Goal: Task Accomplishment & Management: Use online tool/utility

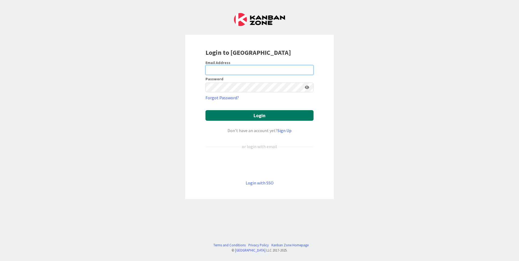
type input "[EMAIL_ADDRESS][DOMAIN_NAME]"
click at [234, 114] on button "Login" at bounding box center [259, 115] width 108 height 11
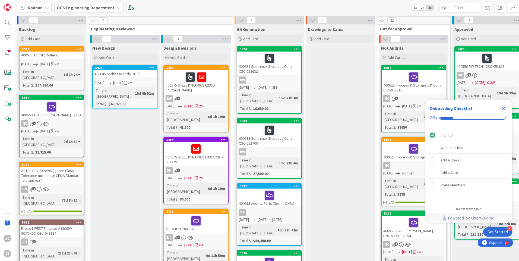
click at [504, 108] on icon "Close Checklist" at bounding box center [504, 109] width 4 height 4
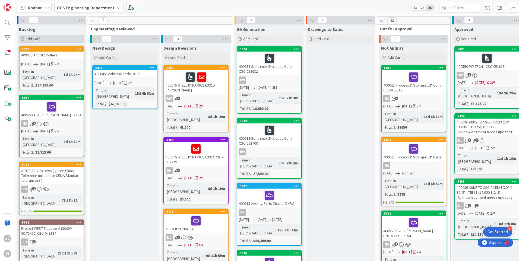
click at [23, 37] on icon at bounding box center [22, 38] width 3 height 3
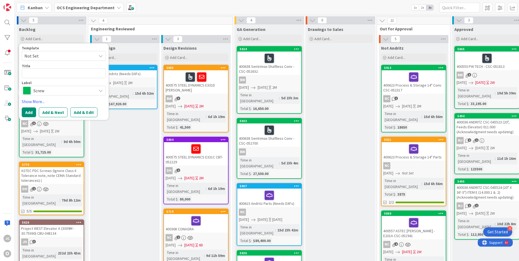
type textarea "x"
type textarea "4"
type textarea "x"
type textarea "40"
type textarea "x"
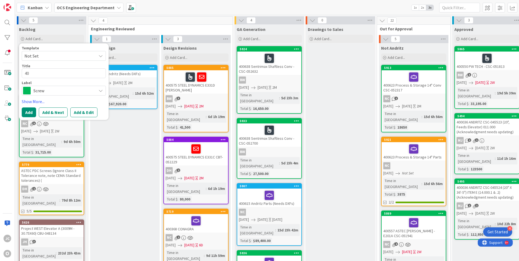
type textarea "400"
type textarea "x"
type textarea "4006"
type textarea "x"
type textarea "40067"
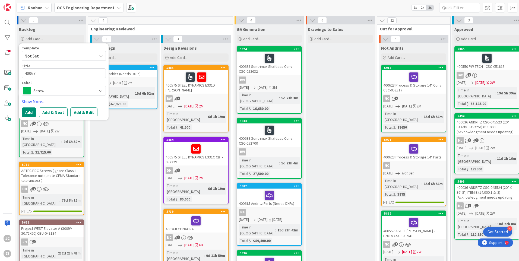
type textarea "x"
type textarea "400678"
type textarea "x"
type textarea "400678"
type textarea "x"
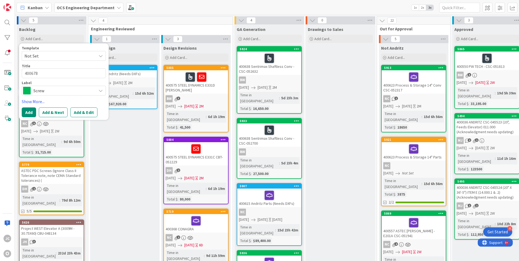
type textarea "400678 p"
type textarea "x"
type textarea "400678 pw"
type textarea "x"
type textarea "400678 pw"
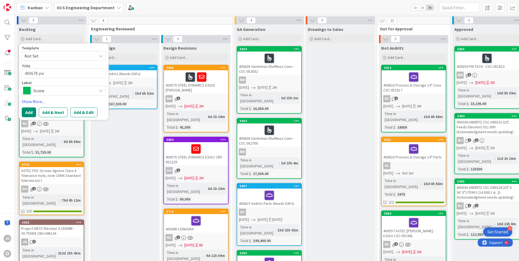
type textarea "x"
type textarea "400678 pw t"
type textarea "x"
type textarea "400678 pw"
type textarea "x"
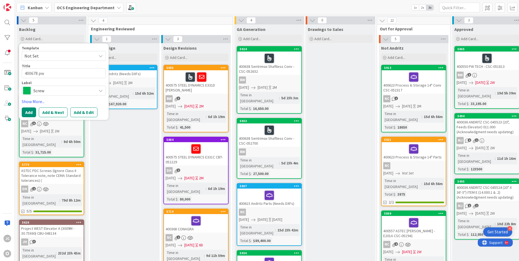
type textarea "400678 pw"
type textarea "x"
type textarea "400678 p"
type textarea "x"
type textarea "400678"
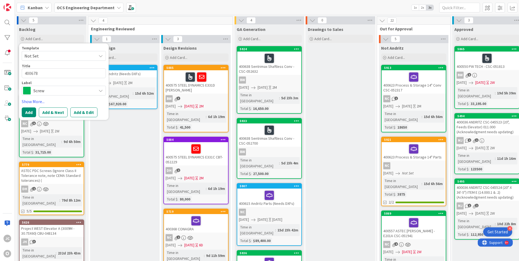
type textarea "x"
type textarea "400678 P"
type textarea "x"
type textarea "400678 PW"
type textarea "x"
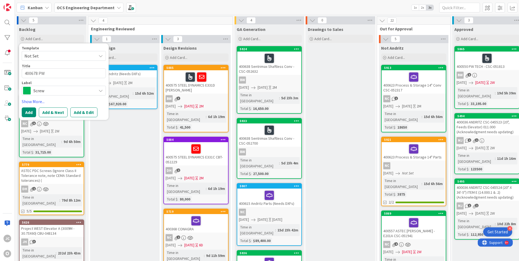
type textarea "400678 PW"
type textarea "x"
type textarea "400678 PW T"
type textarea "x"
type textarea "400678 PW TE"
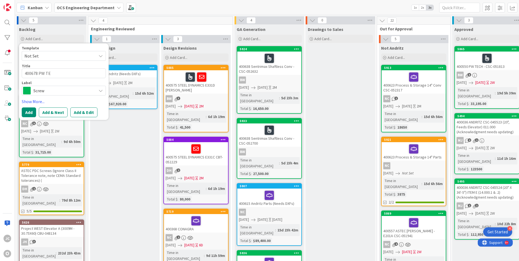
type textarea "x"
type textarea "400678 PW TEC"
type textarea "x"
type textarea "400678 PW TECH"
type textarea "x"
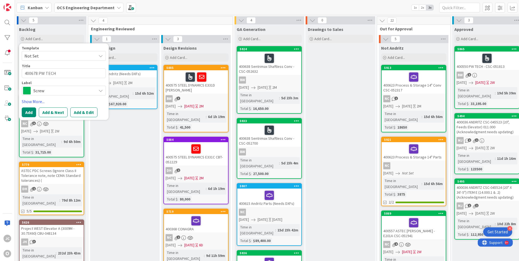
type textarea "400678 PW TECH"
type textarea "x"
type textarea "400678 PW TECH E"
type textarea "x"
type textarea "400678 PW TECH E2"
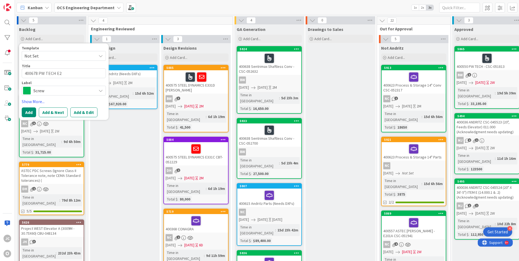
type textarea "x"
type textarea "400678 PW TECH E24"
type textarea "x"
type textarea "400678 PW TECH E242"
type textarea "x"
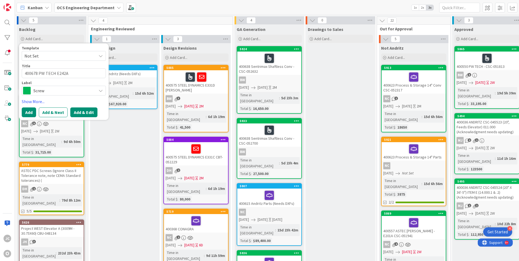
type textarea "400678 PW TECH E242A"
click at [77, 110] on button "Add & Edit" at bounding box center [83, 112] width 27 height 10
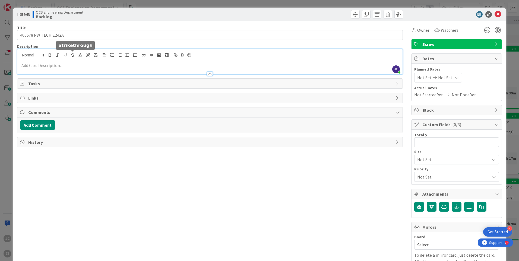
click at [71, 53] on div "[PERSON_NAME] just joined" at bounding box center [209, 61] width 385 height 25
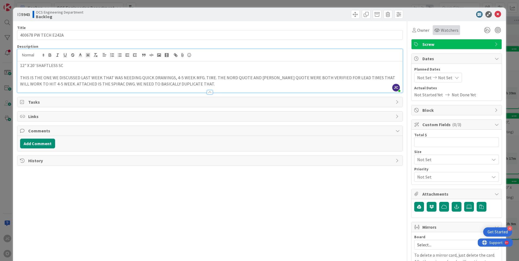
click at [442, 31] on span "Watchers" at bounding box center [450, 30] width 18 height 7
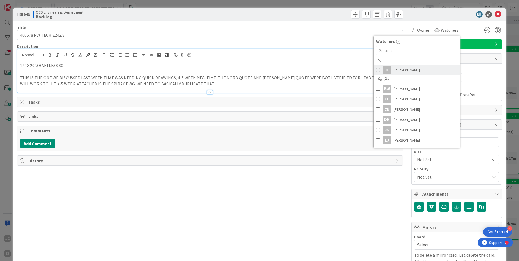
click at [401, 68] on span "[PERSON_NAME]" at bounding box center [406, 70] width 26 height 8
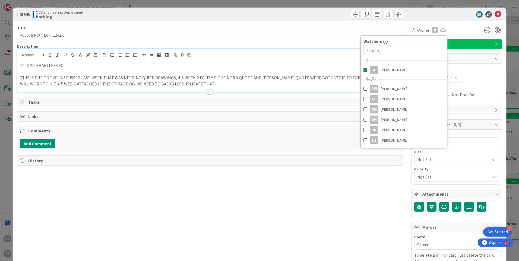
click at [483, 74] on div "Not Set Not Set" at bounding box center [456, 78] width 85 height 10
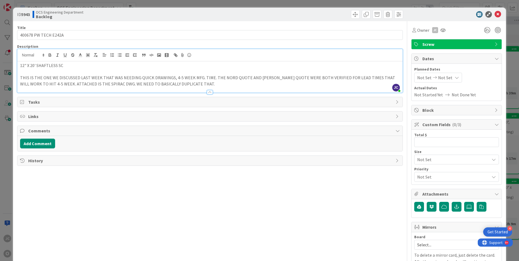
click at [422, 77] on span "Not Set" at bounding box center [424, 77] width 14 height 7
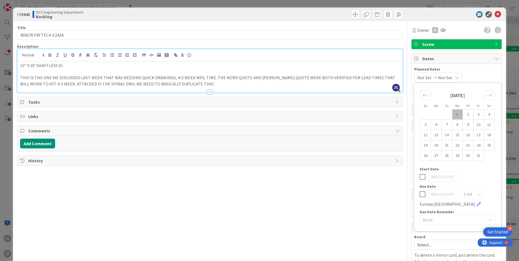
click at [452, 113] on td "1" at bounding box center [457, 114] width 11 height 10
type input "[DATE]"
click at [457, 78] on icon at bounding box center [455, 77] width 4 height 4
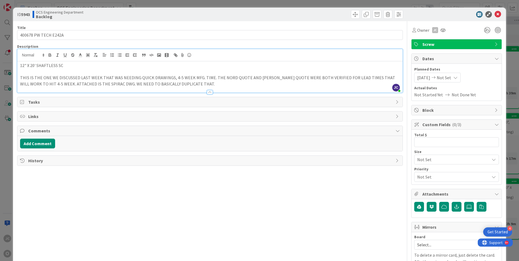
click at [457, 77] on icon at bounding box center [455, 77] width 4 height 4
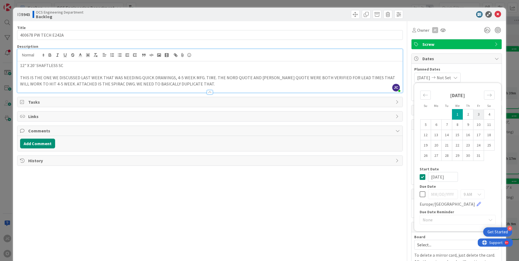
click at [474, 114] on td "3" at bounding box center [478, 114] width 11 height 10
type input "[DATE]"
click at [391, 184] on div "Title 20 / 128 400678 PW TECH E242A Description [PERSON_NAME] joined 2 m ago 12…" at bounding box center [209, 154] width 385 height 267
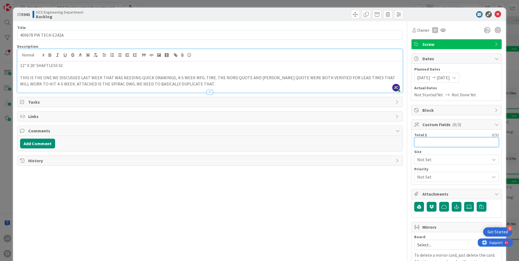
click at [417, 142] on input "text" at bounding box center [456, 142] width 85 height 10
type input "32,563.00"
click at [466, 205] on icon at bounding box center [468, 207] width 5 height 4
click at [464, 202] on input "file" at bounding box center [464, 202] width 0 height 0
click at [466, 205] on icon at bounding box center [468, 207] width 5 height 4
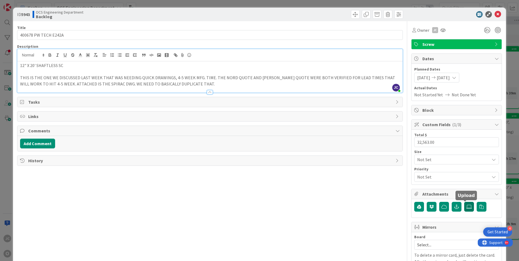
click at [464, 202] on input "file" at bounding box center [464, 202] width 0 height 0
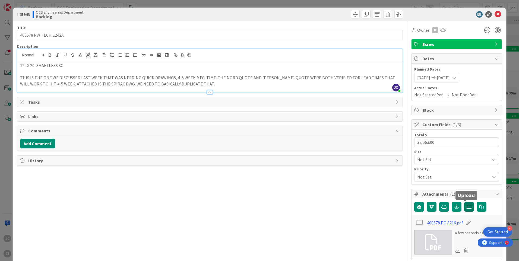
click at [466, 208] on icon at bounding box center [468, 207] width 5 height 4
click at [464, 202] on input "file" at bounding box center [464, 202] width 0 height 0
click at [466, 207] on icon at bounding box center [468, 207] width 5 height 4
click at [464, 202] on input "file" at bounding box center [464, 202] width 0 height 0
click at [466, 208] on icon at bounding box center [468, 207] width 5 height 4
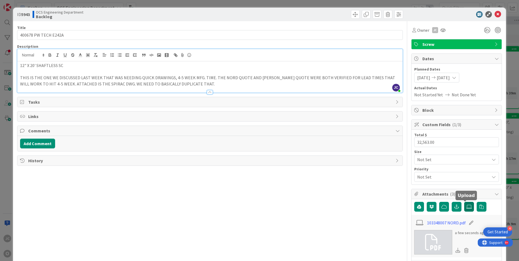
click at [464, 202] on input "file" at bounding box center [464, 202] width 0 height 0
click at [466, 205] on icon at bounding box center [468, 207] width 5 height 4
click at [464, 202] on input "file" at bounding box center [464, 202] width 0 height 0
click at [466, 206] on icon at bounding box center [468, 207] width 5 height 4
click at [464, 202] on input "file" at bounding box center [464, 202] width 0 height 0
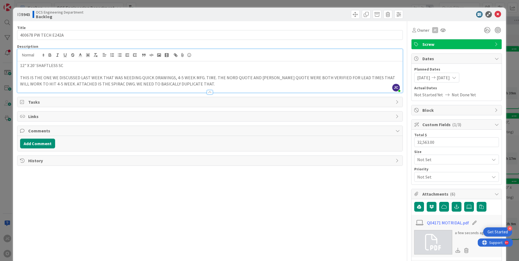
click at [187, 84] on p "THIS IS THE ONE WE DISCUSSED LAST WEEK THAT WAS NEEDING QUICK DRAWINGS, 4-5 WEE…" at bounding box center [210, 81] width 380 height 12
